Goal: Information Seeking & Learning: Learn about a topic

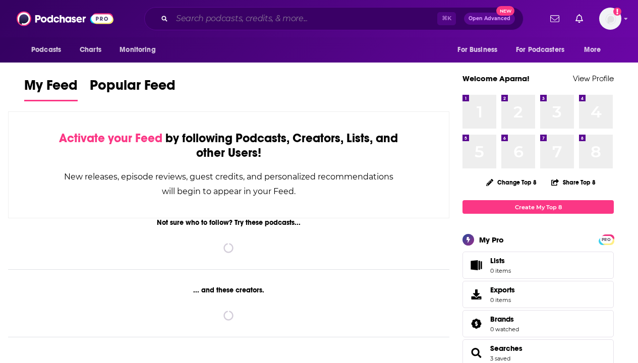
click at [248, 20] on input "Search podcasts, credits, & more..." at bounding box center [304, 19] width 265 height 16
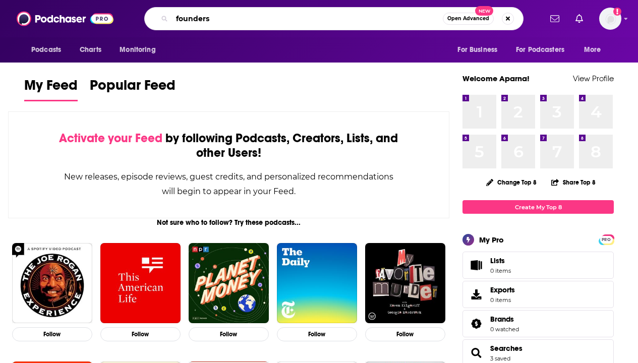
type input "founders"
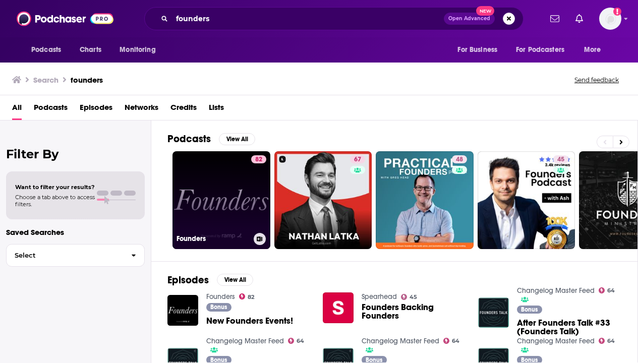
click at [223, 161] on link "82 Founders" at bounding box center [222, 200] width 98 height 98
click at [211, 190] on link "82 Founders" at bounding box center [222, 200] width 98 height 98
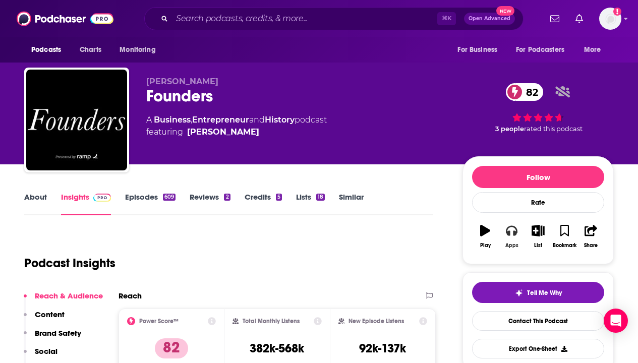
click at [512, 231] on icon "button" at bounding box center [511, 230] width 11 height 11
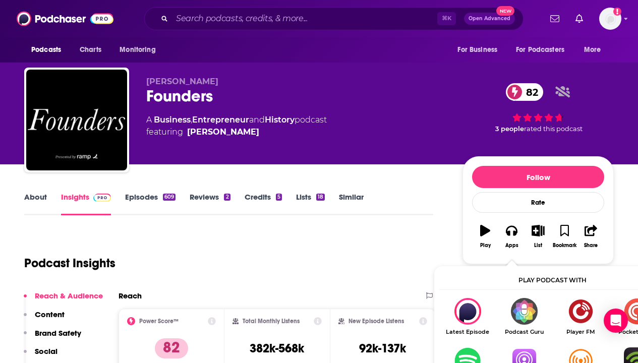
click at [525, 350] on img "Show Listen On dropdown" at bounding box center [524, 361] width 56 height 27
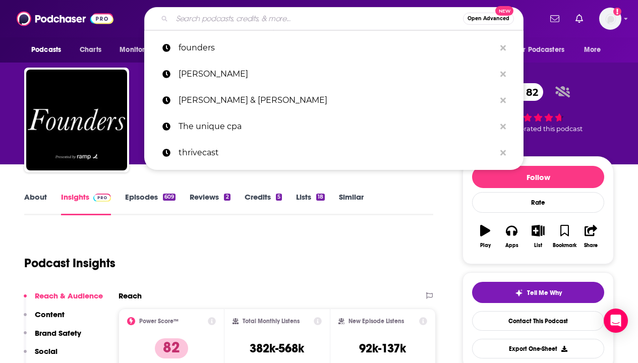
click at [274, 15] on input "Search podcasts, credits, & more..." at bounding box center [317, 19] width 291 height 16
paste input "Invest Like the Best with [PERSON_NAME]"
type input "Invest Like the Best with [PERSON_NAME]"
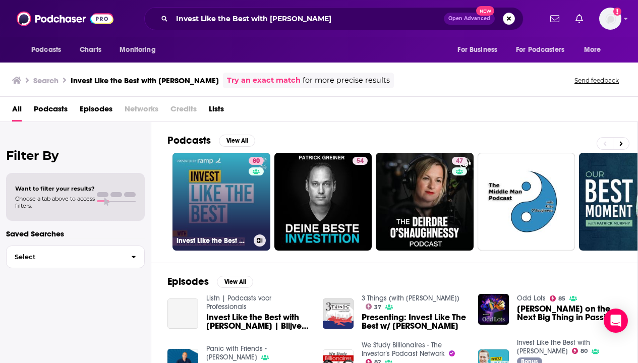
click at [226, 187] on link "80 Invest Like the Best with [PERSON_NAME]" at bounding box center [222, 202] width 98 height 98
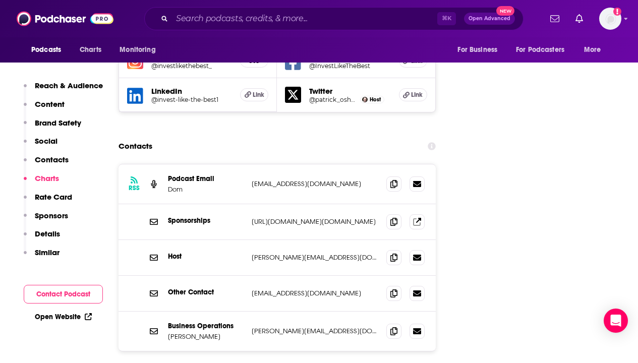
scroll to position [1222, 0]
click at [425, 214] on link at bounding box center [417, 221] width 15 height 15
click at [209, 10] on div "⌘ K Open Advanced New" at bounding box center [333, 18] width 379 height 23
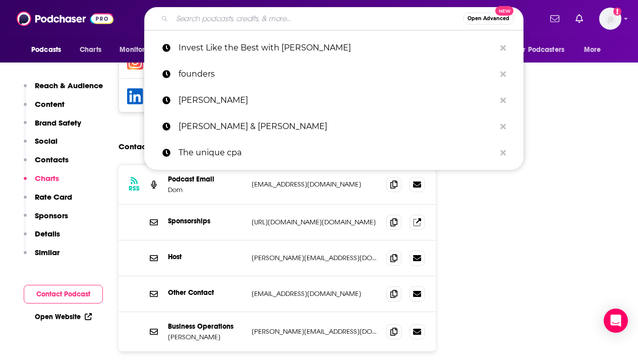
click at [222, 22] on input "Search podcasts, credits, & more..." at bounding box center [317, 19] width 291 height 16
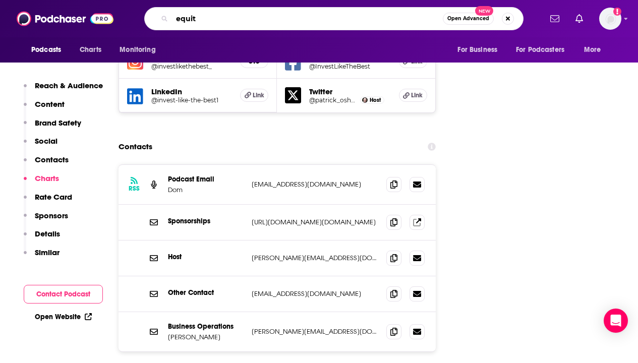
type input "equity"
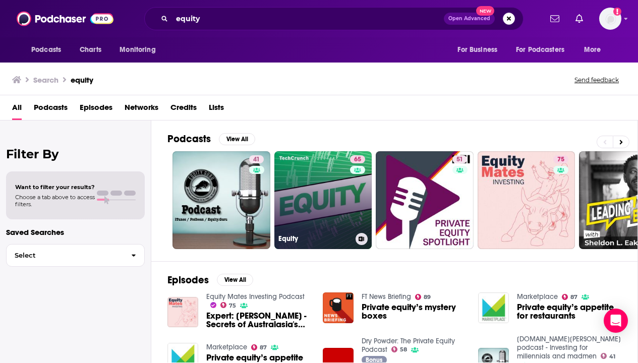
click at [303, 157] on link "65 Equity" at bounding box center [323, 200] width 98 height 98
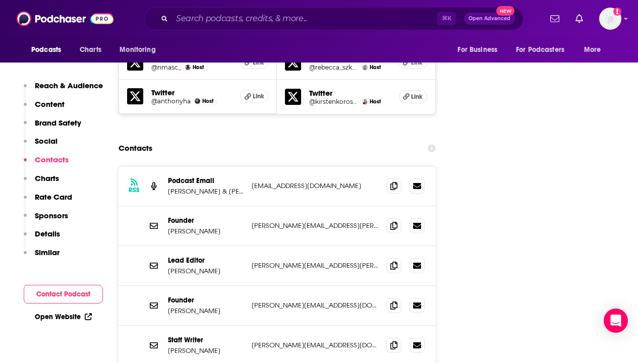
scroll to position [1291, 0]
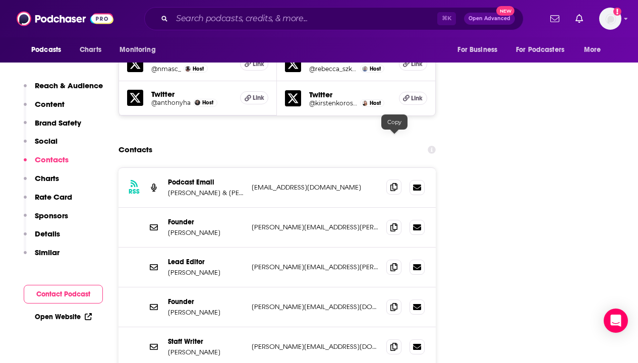
click at [396, 183] on icon at bounding box center [393, 187] width 7 height 8
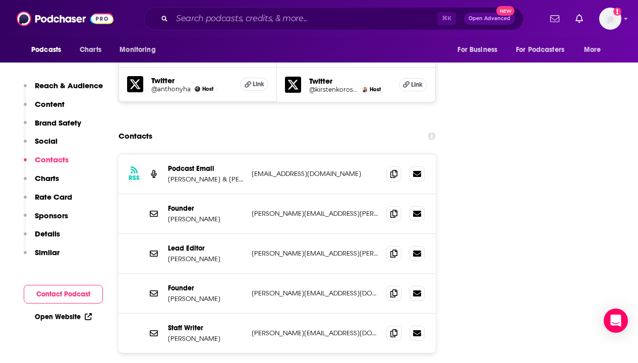
scroll to position [1317, 0]
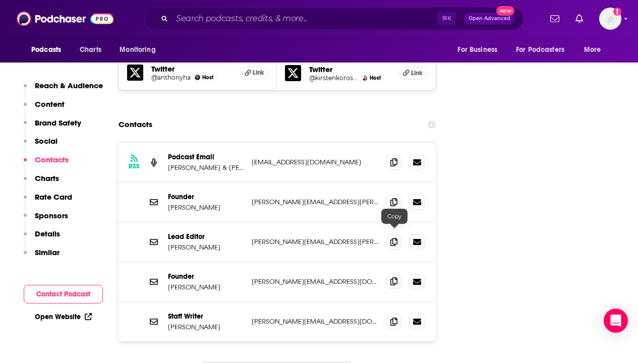
click at [392, 277] on icon at bounding box center [393, 281] width 7 height 8
click at [250, 21] on input "Search podcasts, credits, & more..." at bounding box center [304, 19] width 265 height 16
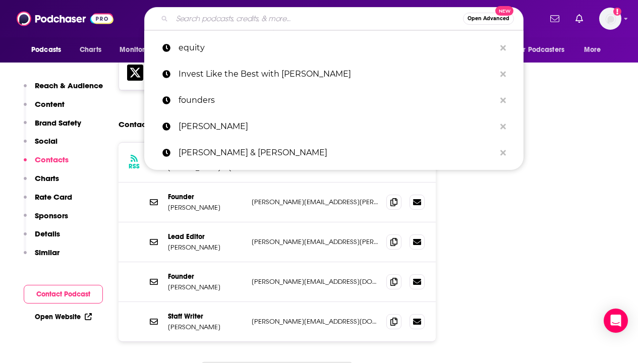
paste input "The Bootstrapped Founder"
type input "The Bootstrapped Founder"
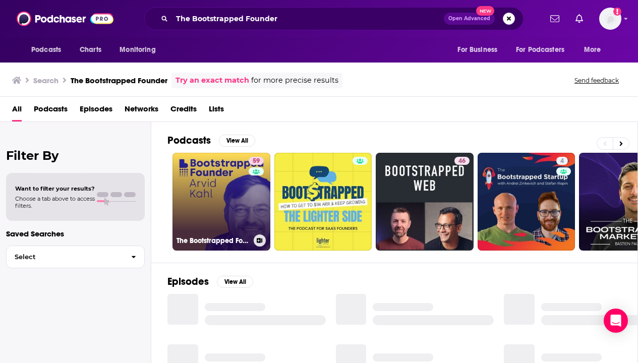
click at [213, 215] on link "59 The Bootstrapped Founder" at bounding box center [222, 202] width 98 height 98
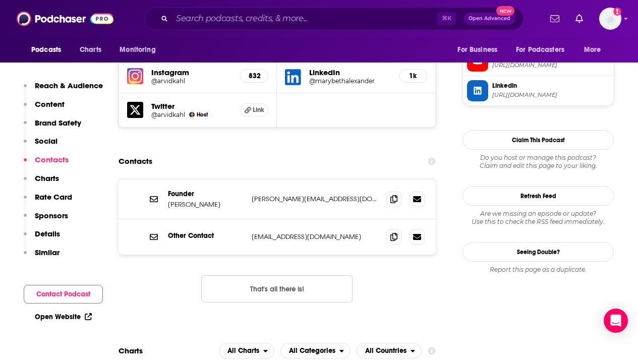
scroll to position [1022, 0]
